Goal: Information Seeking & Learning: Learn about a topic

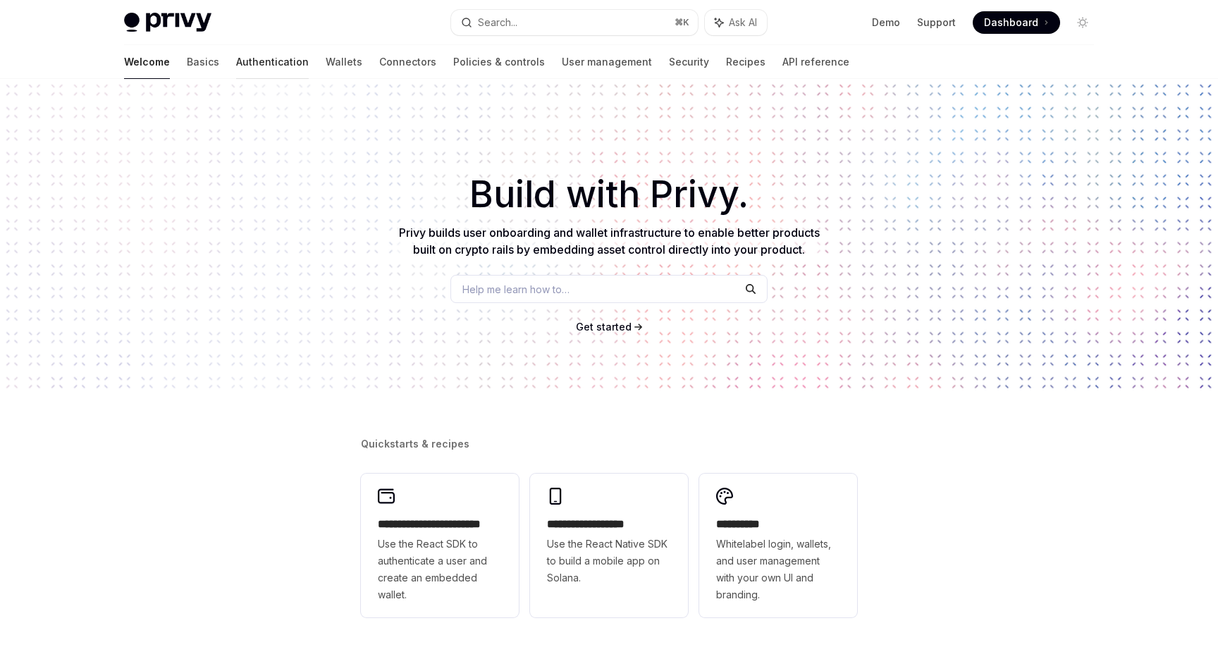
click at [236, 51] on link "Authentication" at bounding box center [272, 62] width 73 height 34
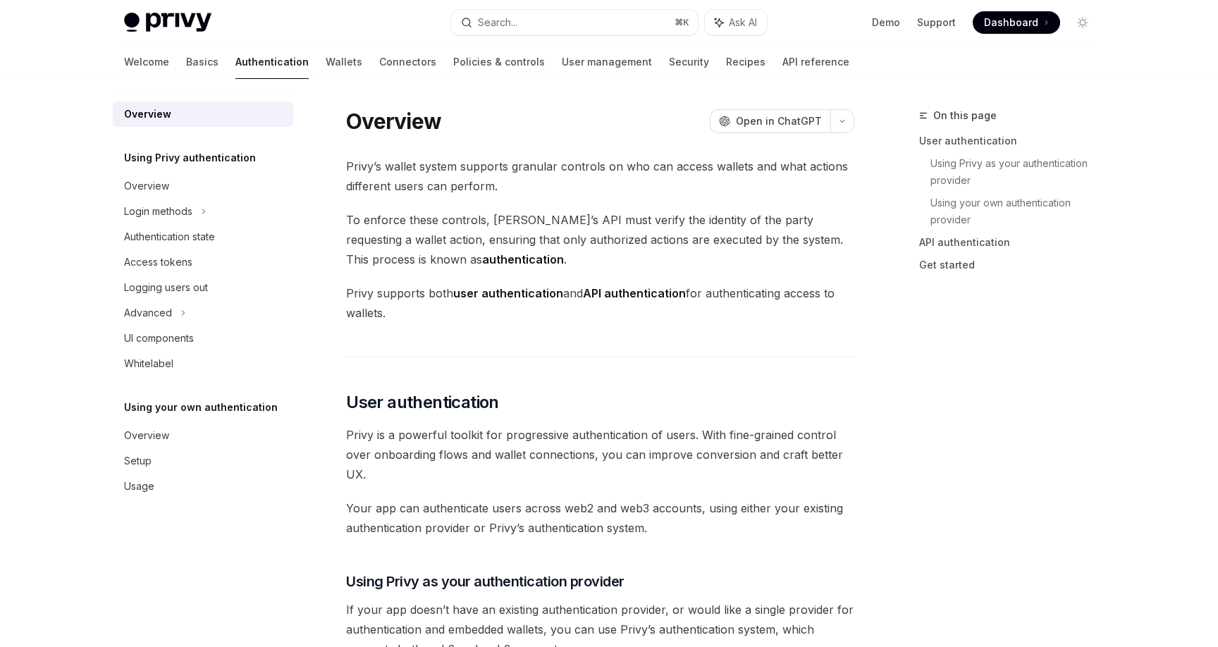
click at [298, 56] on div "Welcome Basics Authentication Wallets Connectors Policies & controls User manag…" at bounding box center [487, 62] width 726 height 34
click at [326, 58] on link "Wallets" at bounding box center [344, 62] width 37 height 34
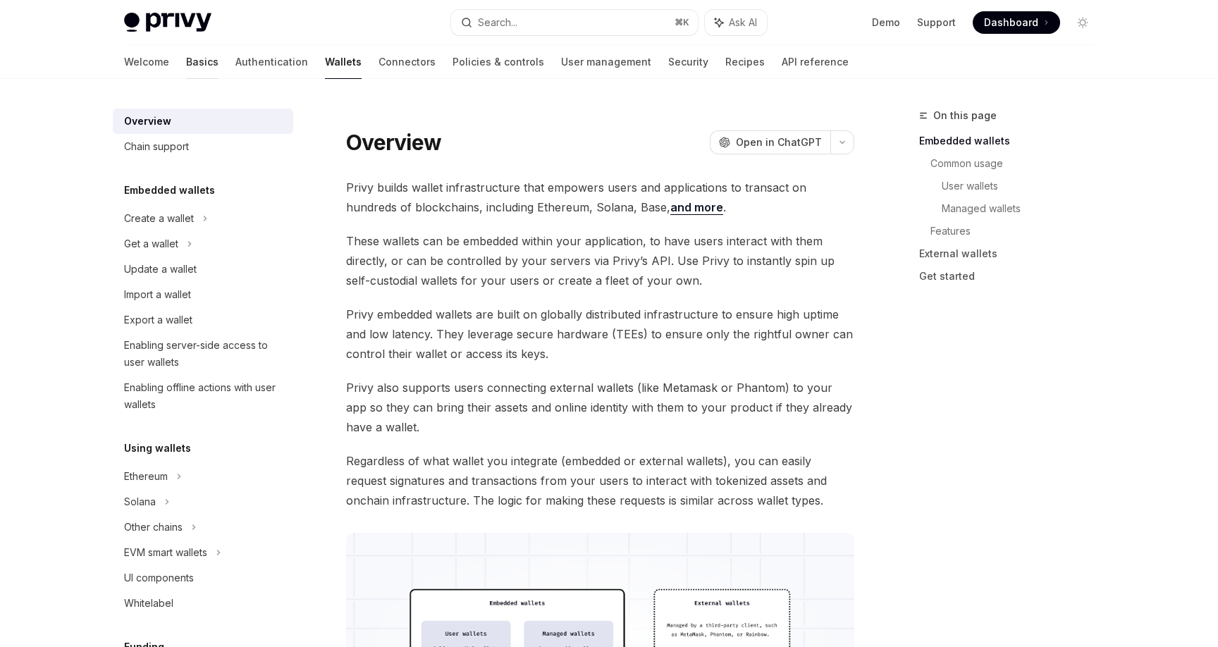
click at [186, 69] on link "Basics" at bounding box center [202, 62] width 32 height 34
type textarea "*"
